Goal: Obtain resource: Download file/media

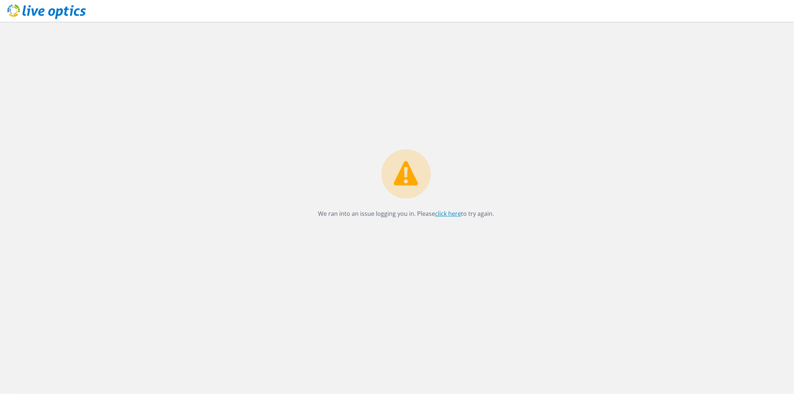
click at [451, 214] on link "click here" at bounding box center [448, 214] width 26 height 8
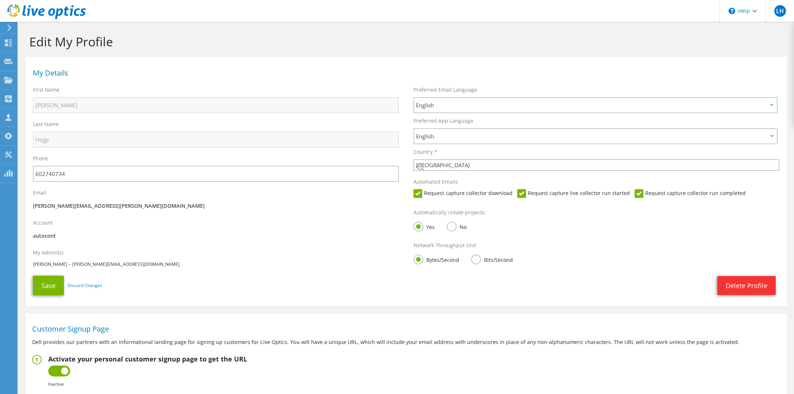
select select "55"
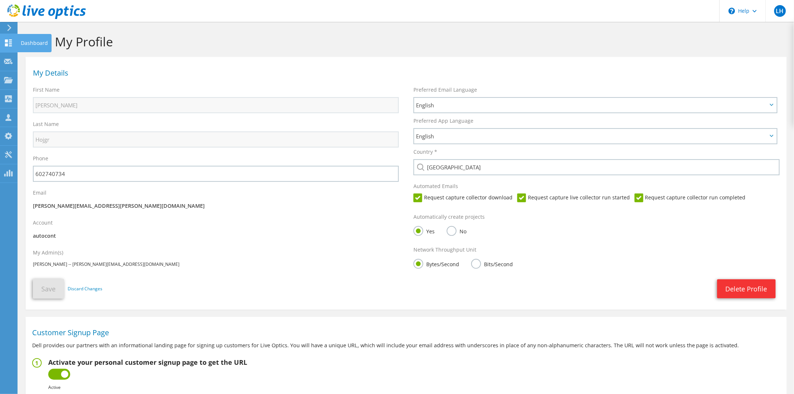
click at [7, 44] on use at bounding box center [8, 42] width 7 height 7
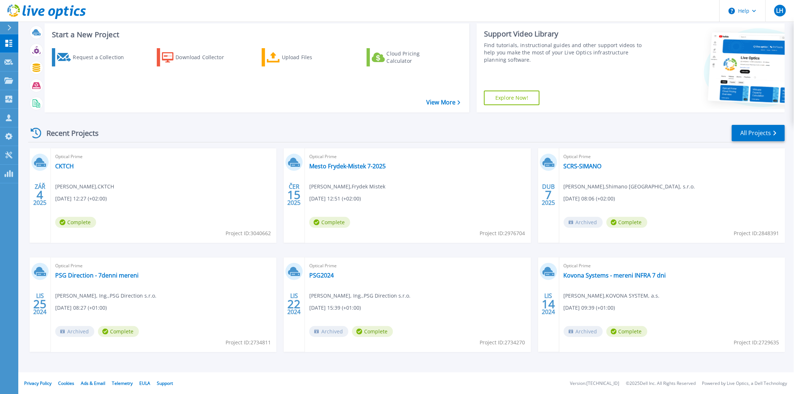
scroll to position [41, 0]
click at [68, 165] on link "CKTCH" at bounding box center [64, 166] width 19 height 7
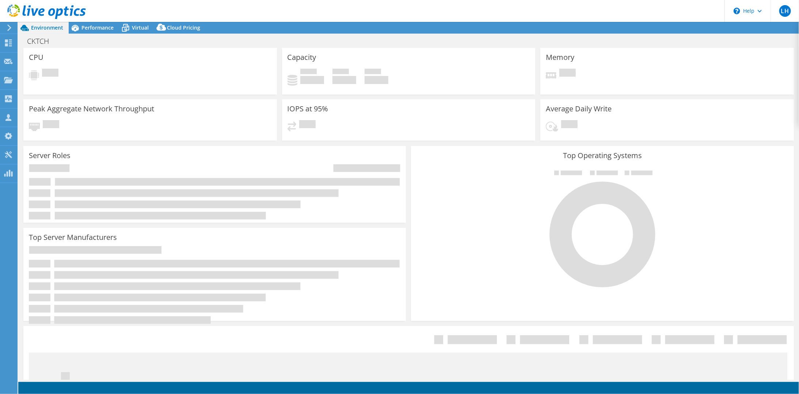
select select "USD"
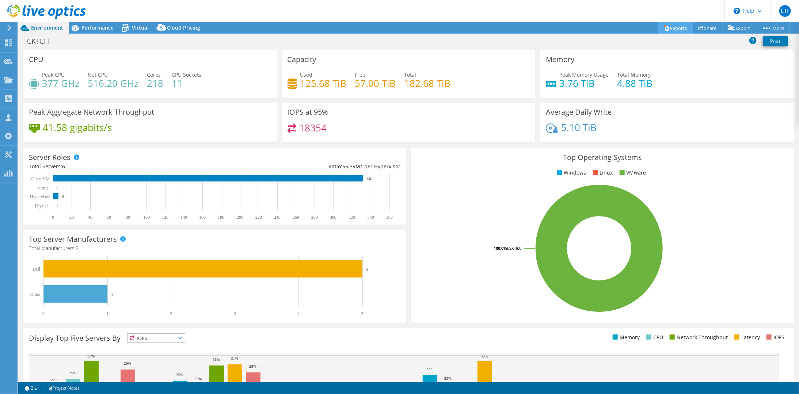
click at [680, 28] on link "Reports" at bounding box center [675, 27] width 35 height 11
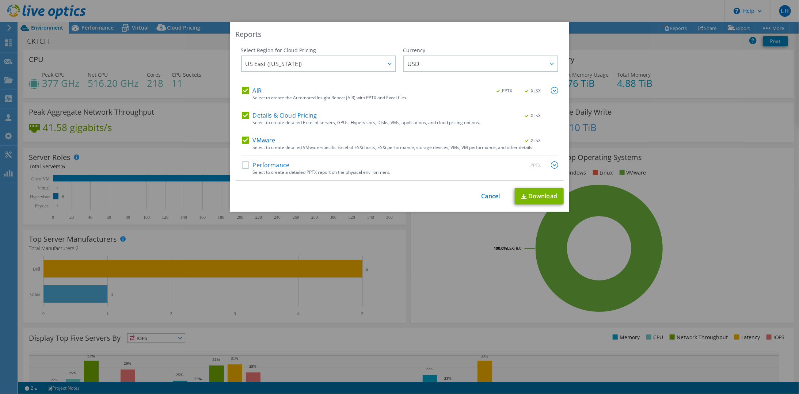
click at [243, 164] on label "Performance" at bounding box center [266, 164] width 48 height 7
click at [0, 0] on input "Performance" at bounding box center [0, 0] width 0 height 0
click at [552, 89] on img at bounding box center [554, 90] width 7 height 7
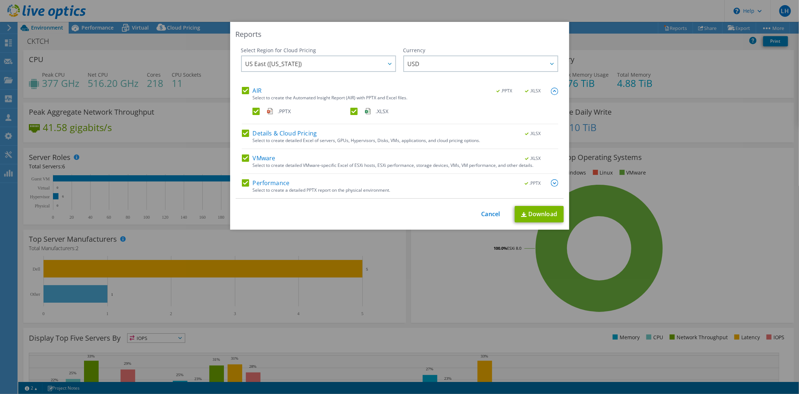
click at [552, 89] on img at bounding box center [554, 91] width 7 height 7
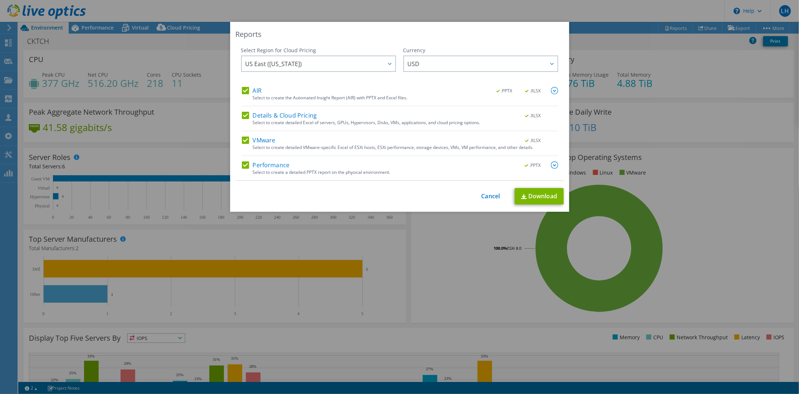
click at [243, 115] on label "Details & Cloud Pricing" at bounding box center [279, 115] width 75 height 7
click at [0, 0] on input "Details & Cloud Pricing" at bounding box center [0, 0] width 0 height 0
click at [384, 62] on div at bounding box center [390, 63] width 12 height 15
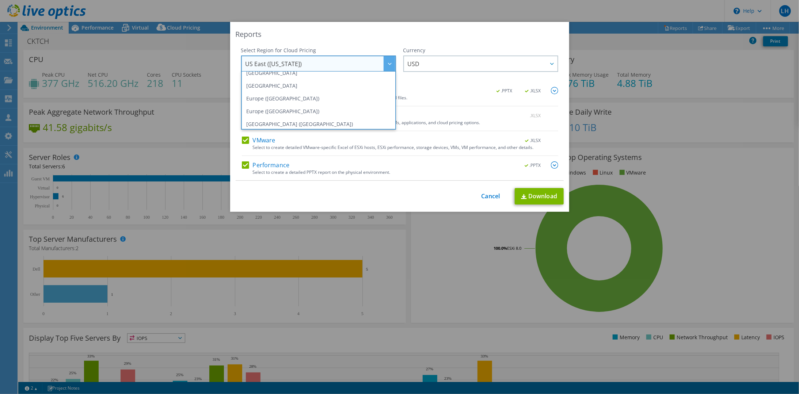
scroll to position [62, 0]
click at [353, 109] on li "Europe (Frankfurt)" at bounding box center [318, 107] width 151 height 13
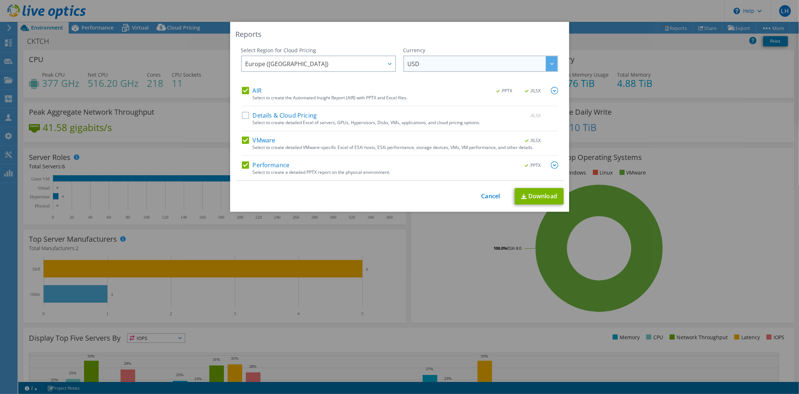
click at [423, 66] on span "USD" at bounding box center [483, 63] width 150 height 15
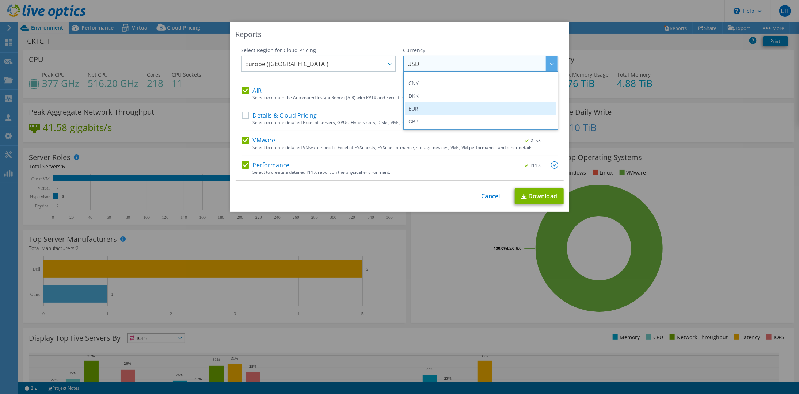
click at [416, 108] on li "EUR" at bounding box center [480, 108] width 151 height 13
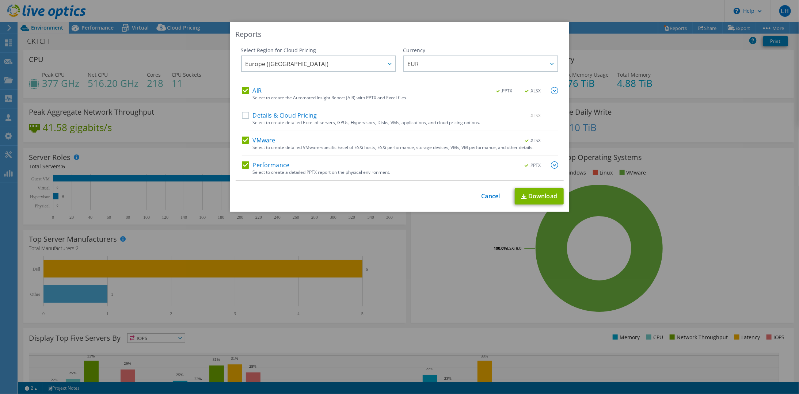
click at [551, 164] on img at bounding box center [554, 164] width 7 height 7
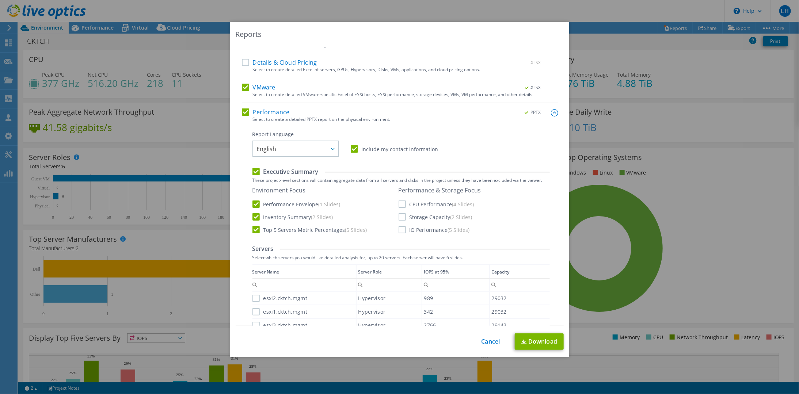
scroll to position [110, 0]
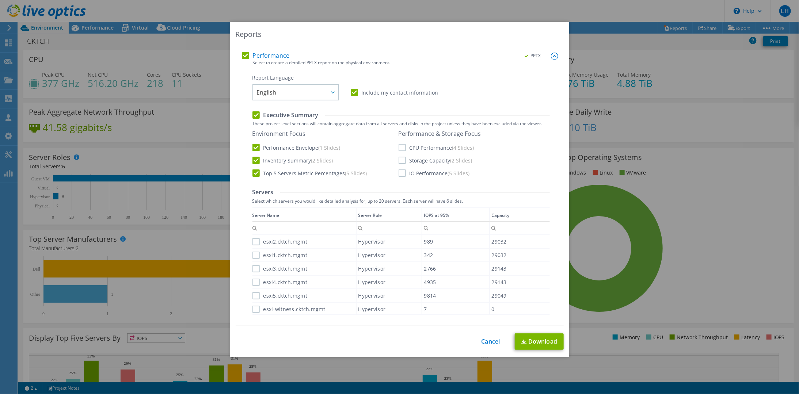
click at [401, 147] on label "CPU Performance (4 Slides)" at bounding box center [437, 147] width 76 height 7
click at [0, 0] on input "CPU Performance (4 Slides)" at bounding box center [0, 0] width 0 height 0
click at [400, 159] on label "Storage Capacity (2 Slides)" at bounding box center [436, 160] width 74 height 7
click at [0, 0] on input "Storage Capacity (2 Slides)" at bounding box center [0, 0] width 0 height 0
click at [401, 171] on label "IO Performance (5 Slides)" at bounding box center [434, 173] width 71 height 7
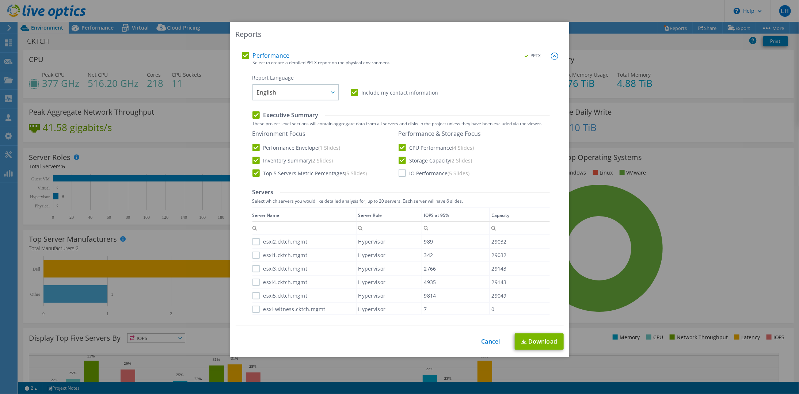
click at [0, 0] on input "IO Performance (5 Slides)" at bounding box center [0, 0] width 0 height 0
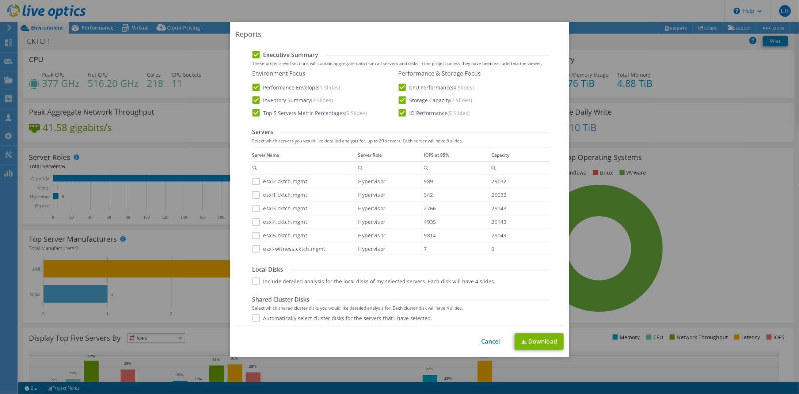
scroll to position [183, 0]
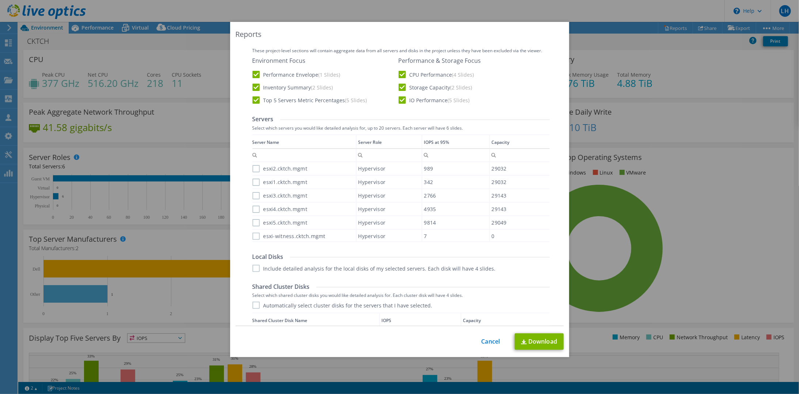
click at [253, 169] on label "esxi2.cktch.mgmt" at bounding box center [279, 168] width 55 height 7
click at [0, 0] on input "esxi2.cktch.mgmt" at bounding box center [0, 0] width 0 height 0
drag, startPoint x: 253, startPoint y: 179, endPoint x: 252, endPoint y: 187, distance: 8.8
click at [252, 179] on label "esxi1.cktch.mgmt" at bounding box center [279, 182] width 55 height 7
click at [0, 0] on input "esxi1.cktch.mgmt" at bounding box center [0, 0] width 0 height 0
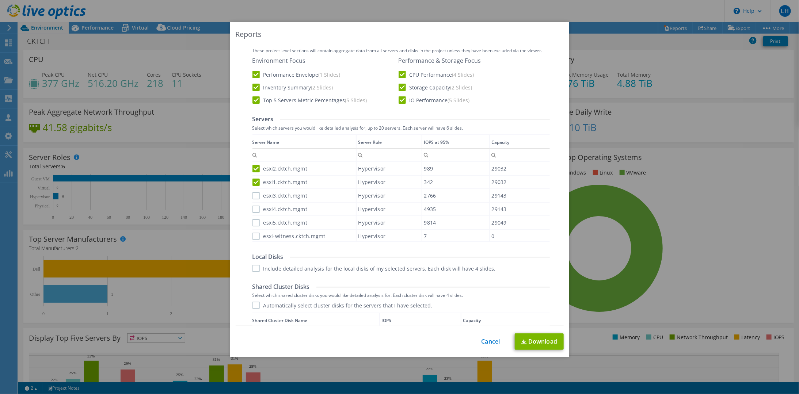
click at [252, 193] on label "esxi3.cktch.mgmt" at bounding box center [279, 195] width 55 height 7
click at [0, 0] on input "esxi3.cktch.mgmt" at bounding box center [0, 0] width 0 height 0
click at [252, 206] on label "esxi4.cktch.mgmt" at bounding box center [279, 209] width 55 height 7
click at [0, 0] on input "esxi4.cktch.mgmt" at bounding box center [0, 0] width 0 height 0
drag, startPoint x: 253, startPoint y: 219, endPoint x: 254, endPoint y: 225, distance: 5.9
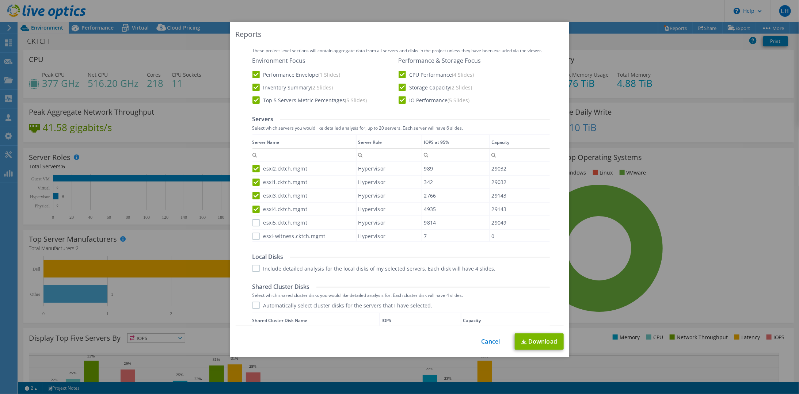
click at [253, 220] on label "esxi5.cktch.mgmt" at bounding box center [279, 222] width 55 height 7
click at [0, 0] on input "esxi5.cktch.mgmt" at bounding box center [0, 0] width 0 height 0
click at [252, 235] on label "esxi-witness.cktch.mgmt" at bounding box center [288, 236] width 73 height 7
click at [0, 0] on input "esxi-witness.cktch.mgmt" at bounding box center [0, 0] width 0 height 0
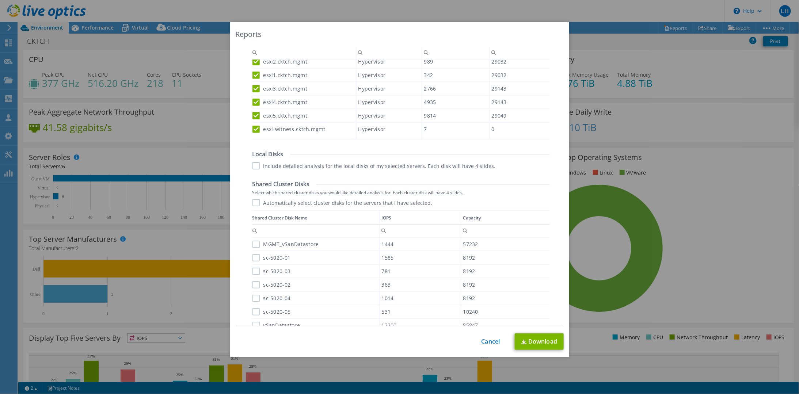
scroll to position [292, 0]
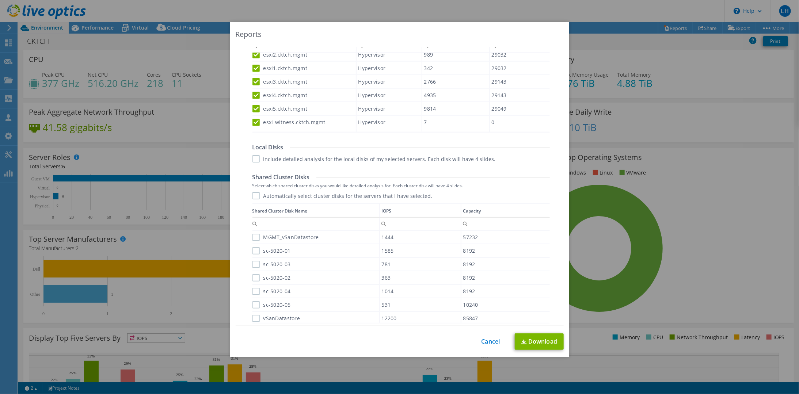
click at [253, 194] on label "Automatically select cluster disks for the servers that I have selected." at bounding box center [342, 195] width 180 height 7
click at [0, 0] on input "Automatically select cluster disks for the servers that I have selected." at bounding box center [0, 0] width 0 height 0
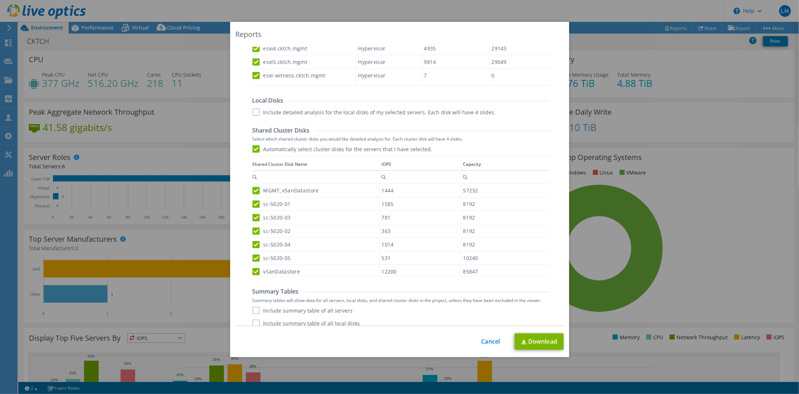
scroll to position [357, 0]
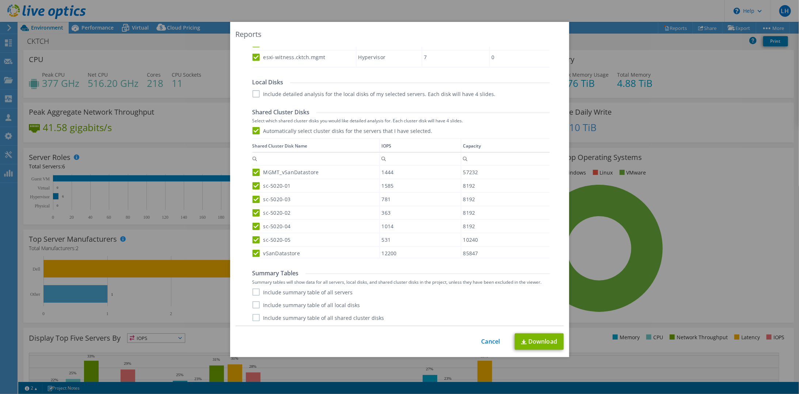
click at [252, 185] on label "sc-5020-01" at bounding box center [271, 185] width 38 height 7
click at [0, 0] on input "sc-5020-01" at bounding box center [0, 0] width 0 height 0
click at [252, 197] on label "sc-5020-03" at bounding box center [271, 199] width 38 height 7
click at [0, 0] on input "sc-5020-03" at bounding box center [0, 0] width 0 height 0
click at [252, 211] on label "sc-5020-02" at bounding box center [271, 212] width 38 height 7
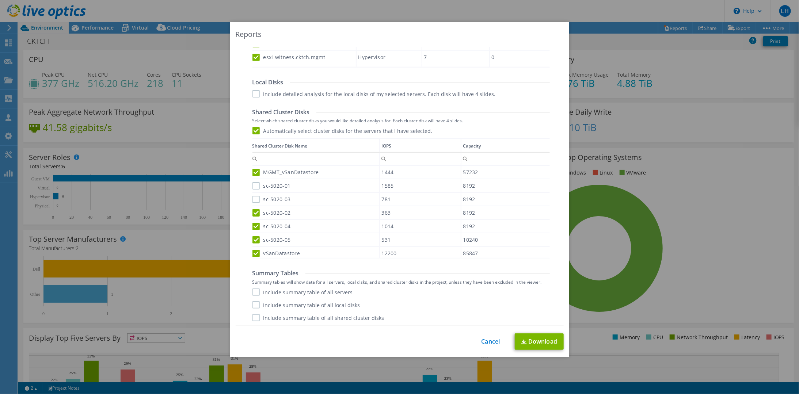
click at [0, 0] on input "sc-5020-02" at bounding box center [0, 0] width 0 height 0
click at [252, 225] on label "sc-5020-04" at bounding box center [271, 226] width 38 height 7
click at [0, 0] on input "sc-5020-04" at bounding box center [0, 0] width 0 height 0
click at [253, 238] on label "sc-5020-05" at bounding box center [271, 239] width 38 height 7
click at [0, 0] on input "sc-5020-05" at bounding box center [0, 0] width 0 height 0
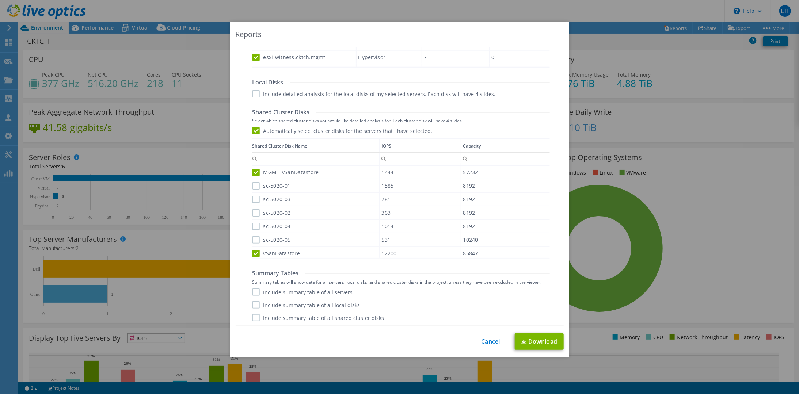
scroll to position [5, 0]
click at [292, 292] on label "Include summary table of all servers" at bounding box center [302, 292] width 100 height 7
click at [0, 0] on input "Include summary table of all servers" at bounding box center [0, 0] width 0 height 0
click at [289, 318] on label "Include summary table of all shared cluster disks" at bounding box center [318, 317] width 132 height 7
click at [0, 0] on input "Include summary table of all shared cluster disks" at bounding box center [0, 0] width 0 height 0
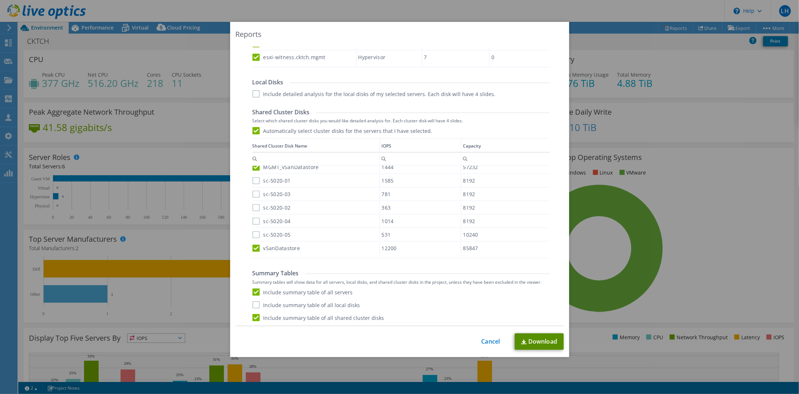
click at [538, 342] on link "Download" at bounding box center [539, 342] width 49 height 16
click at [531, 341] on link "Download" at bounding box center [539, 342] width 49 height 16
click at [488, 341] on link "Cancel" at bounding box center [491, 341] width 19 height 7
